Goal: Transaction & Acquisition: Purchase product/service

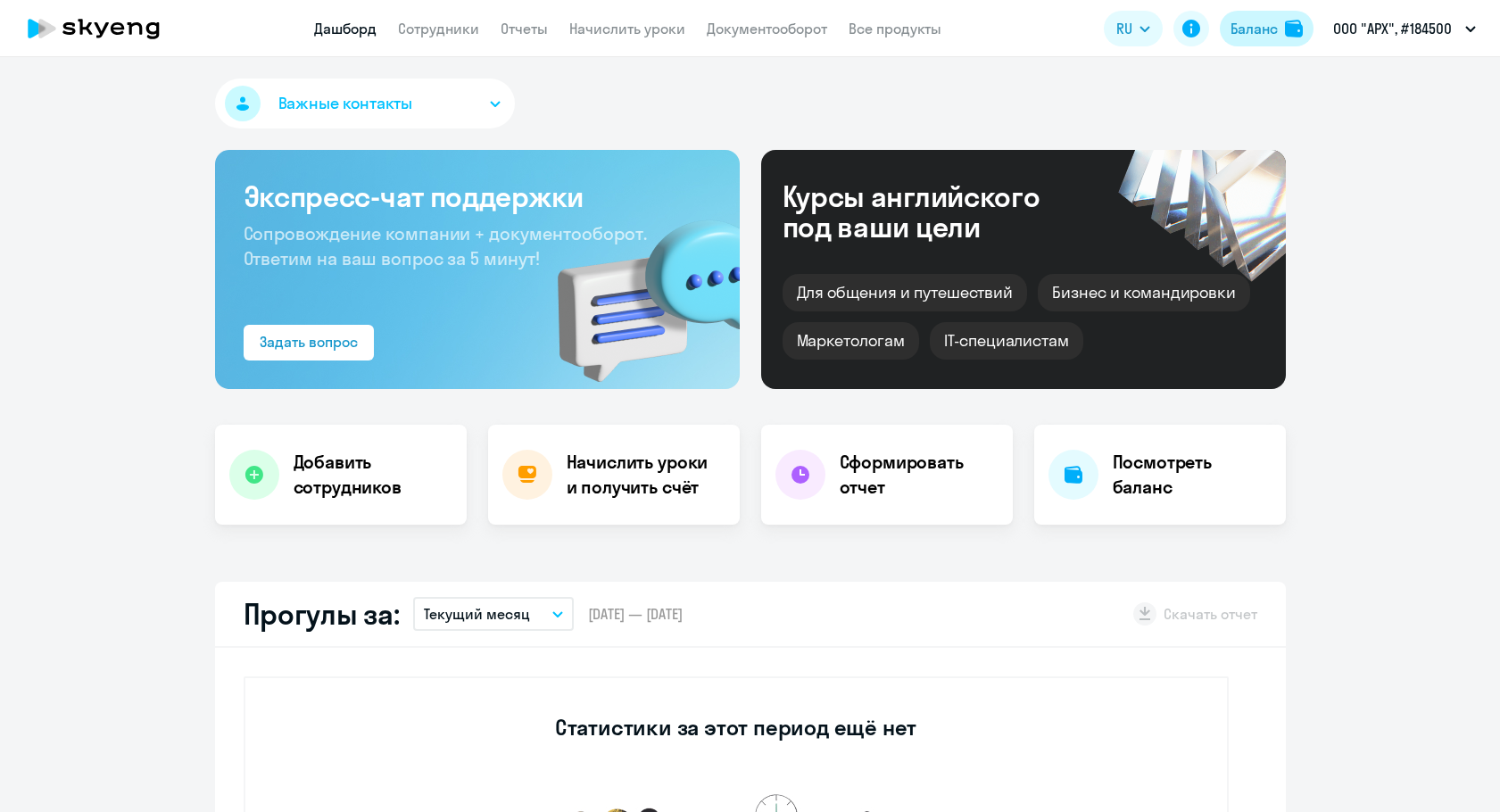
click at [1266, 38] on div "Баланс" at bounding box center [1254, 28] width 47 height 21
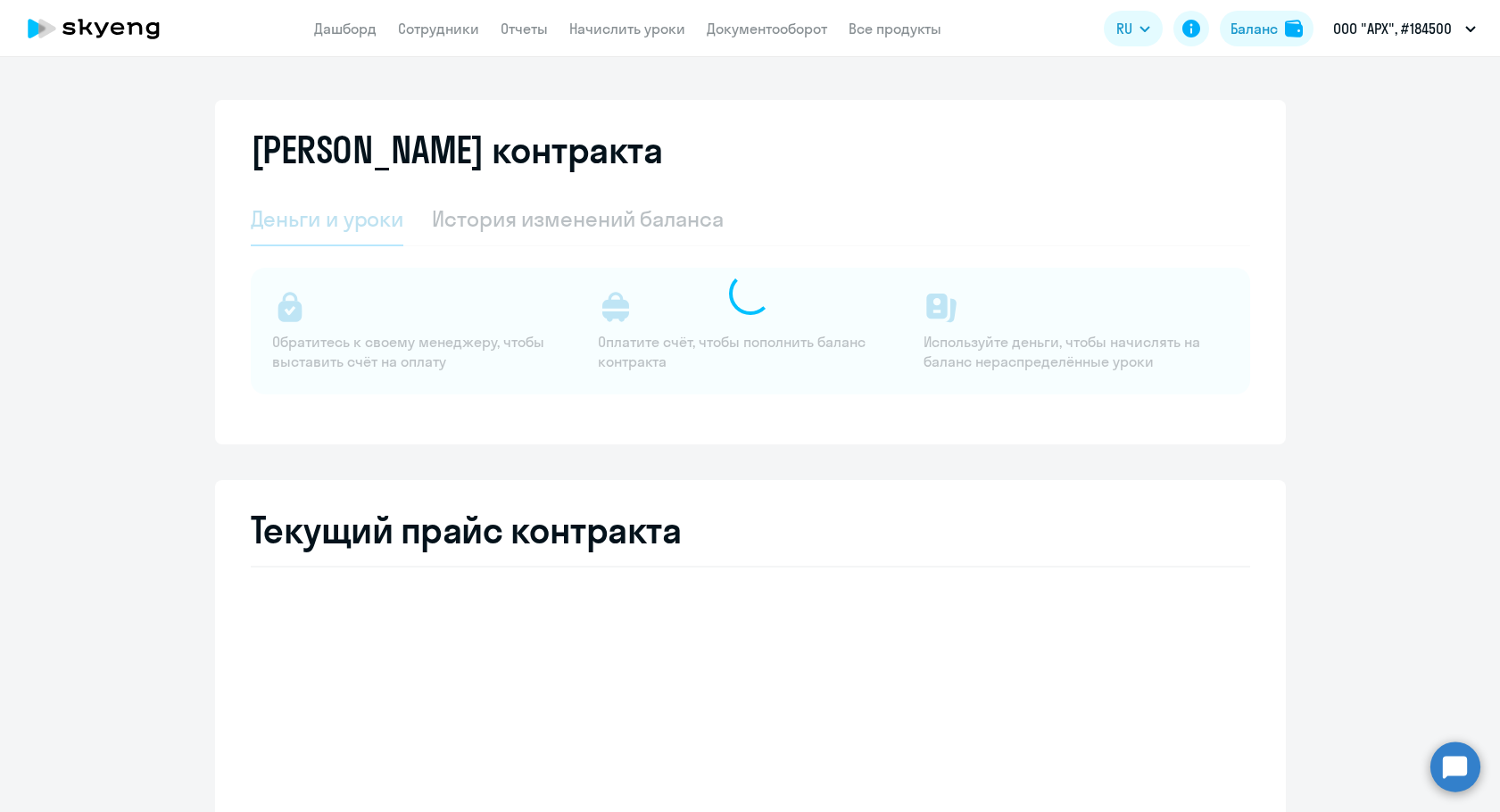
select select "english_adult_not_native_speaker"
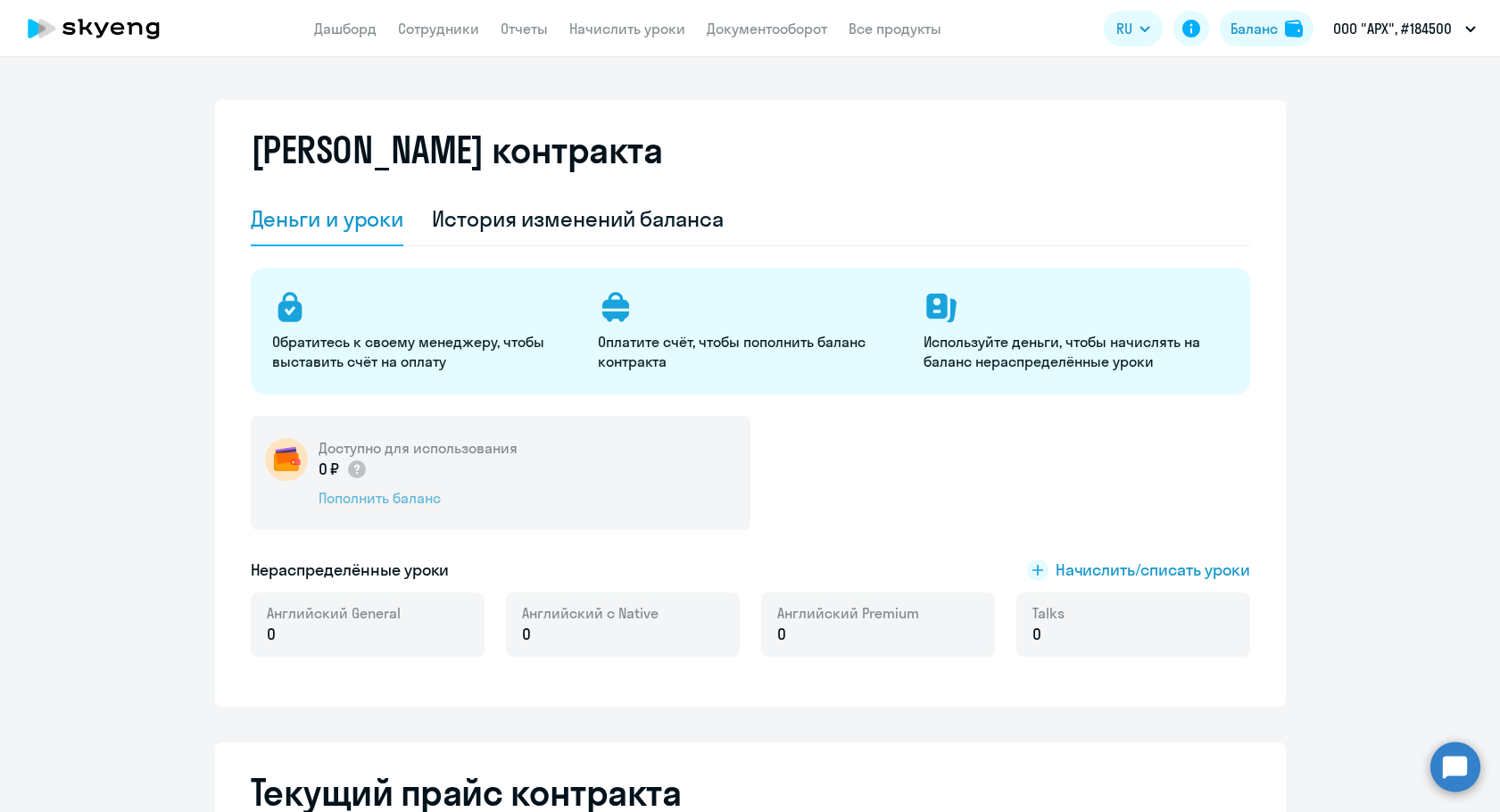
click at [424, 493] on div "Пополнить баланс" at bounding box center [418, 497] width 199 height 19
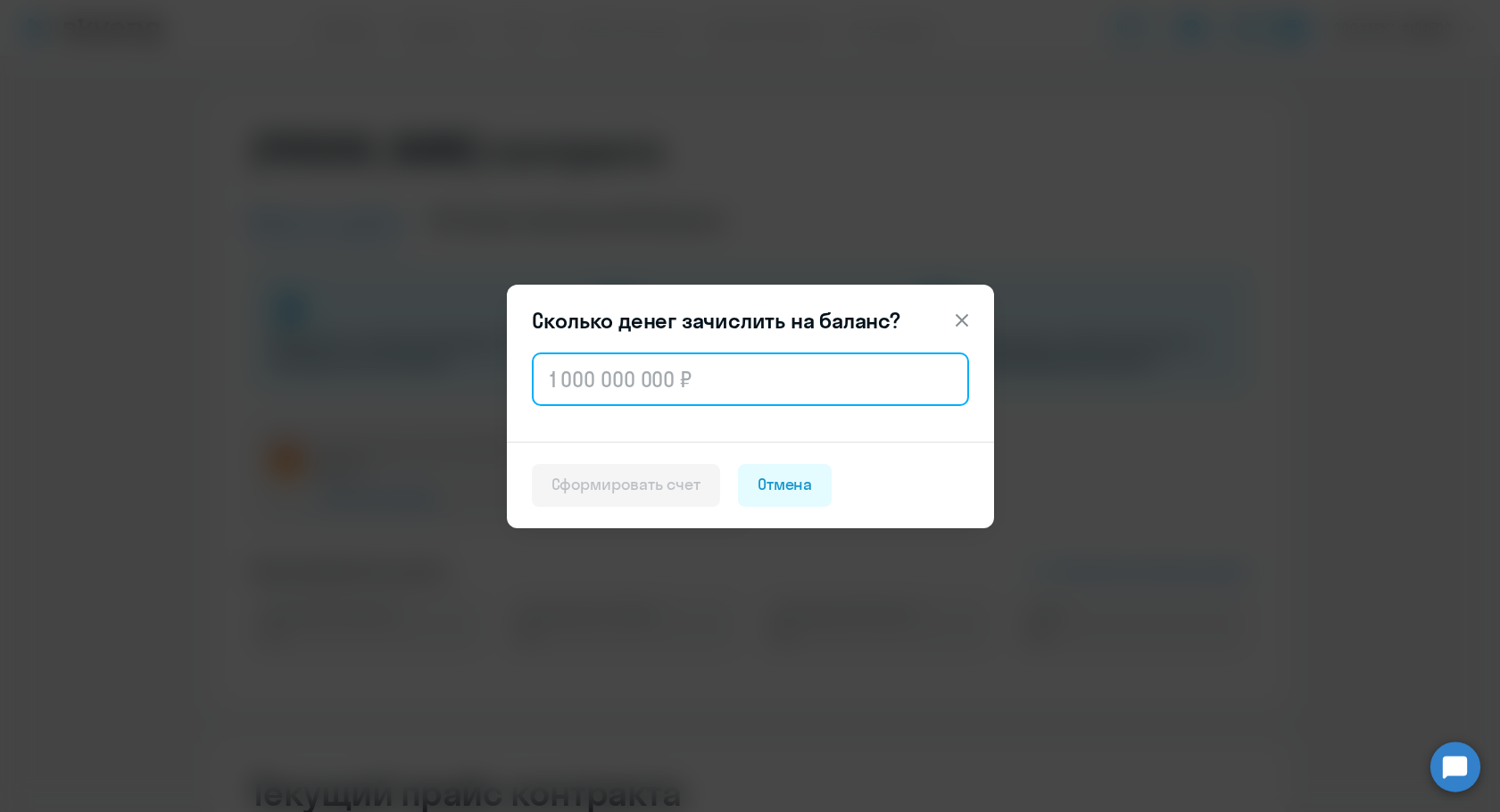
click at [748, 353] on input "text" at bounding box center [750, 379] width 437 height 53
type input "96 000"
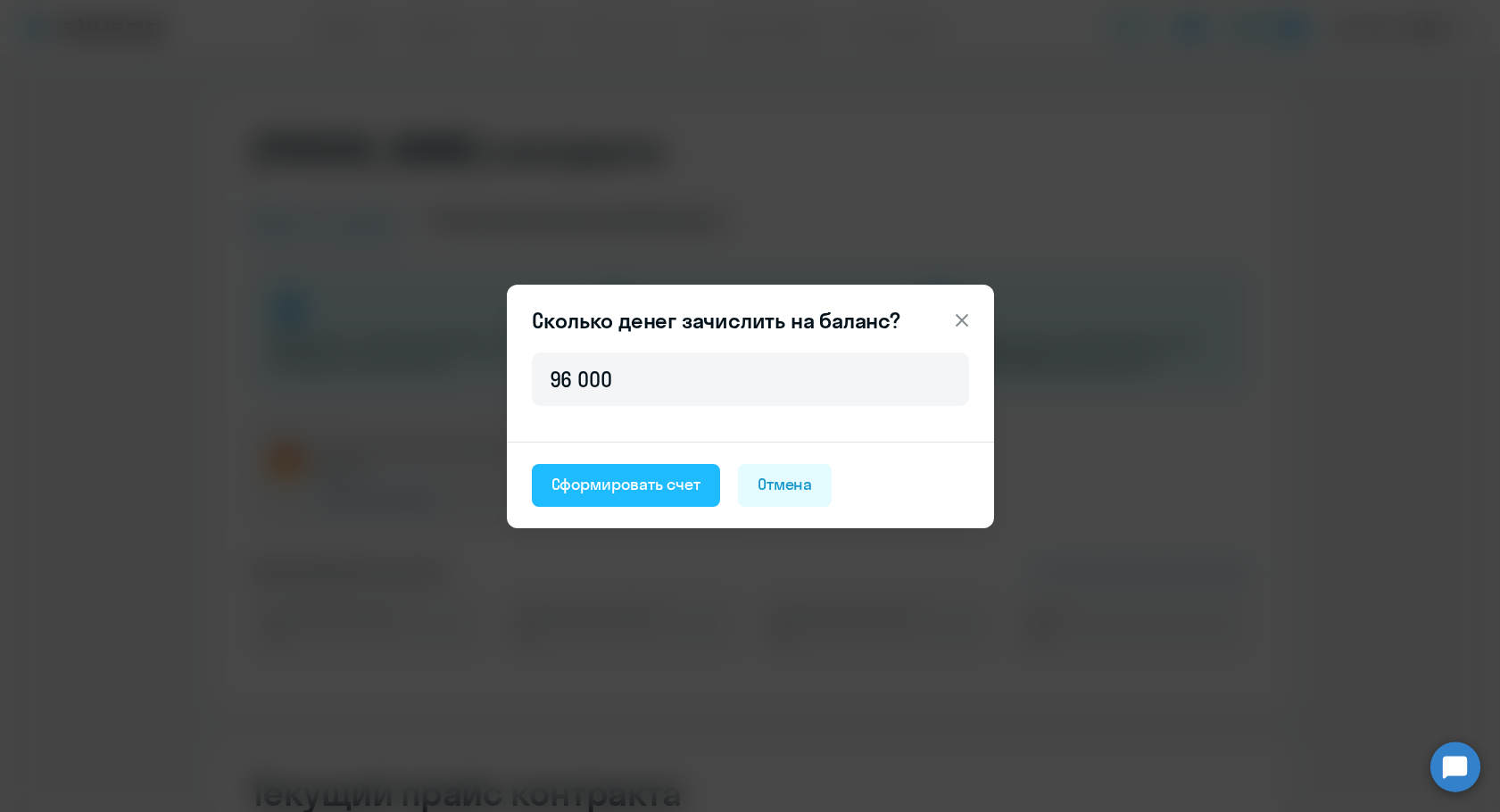
click at [660, 483] on div "Сформировать счет" at bounding box center [626, 484] width 149 height 23
